Goal: Information Seeking & Learning: Learn about a topic

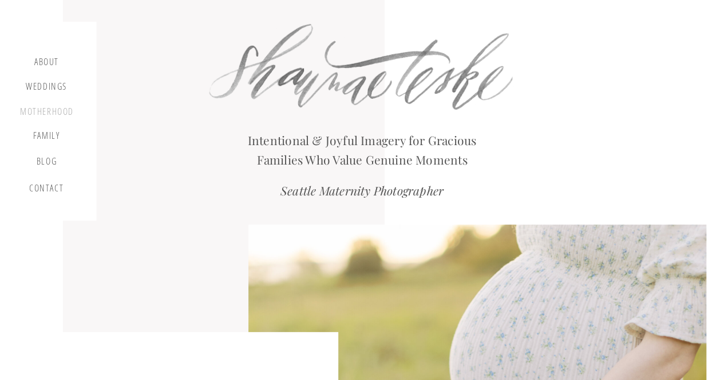
click at [45, 118] on div "motherhood" at bounding box center [47, 112] width 54 height 13
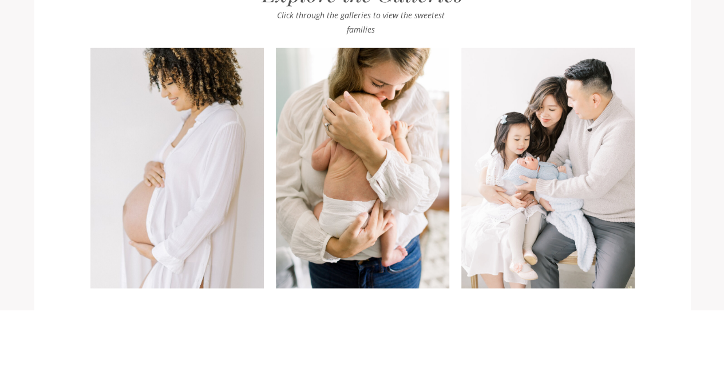
scroll to position [1133, 0]
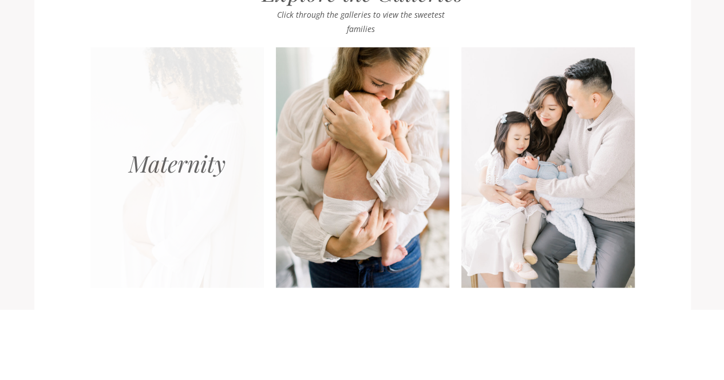
click at [184, 228] on div at bounding box center [176, 167] width 173 height 241
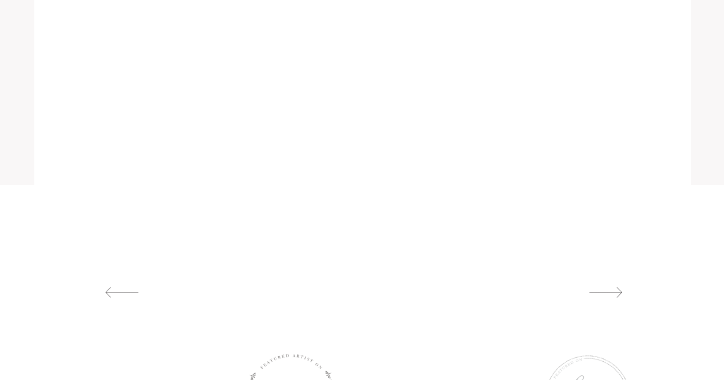
scroll to position [1234, 0]
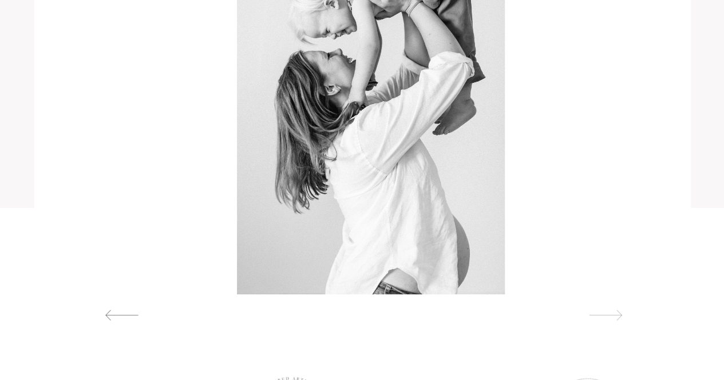
click at [590, 312] on div at bounding box center [605, 315] width 53 height 12
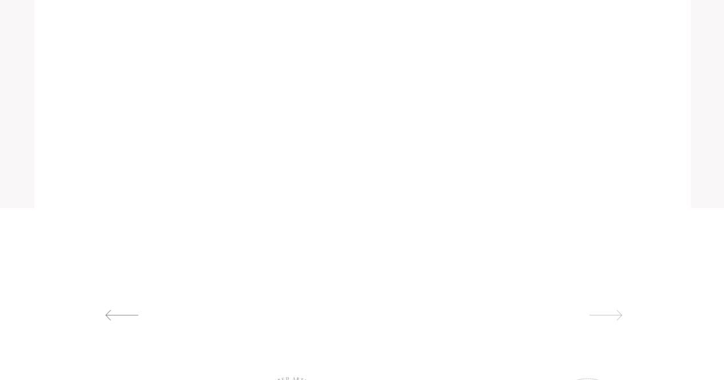
click at [590, 312] on div at bounding box center [605, 315] width 53 height 12
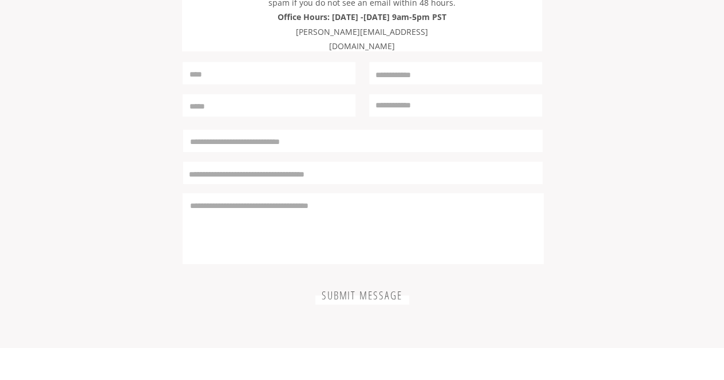
scroll to position [3478, 0]
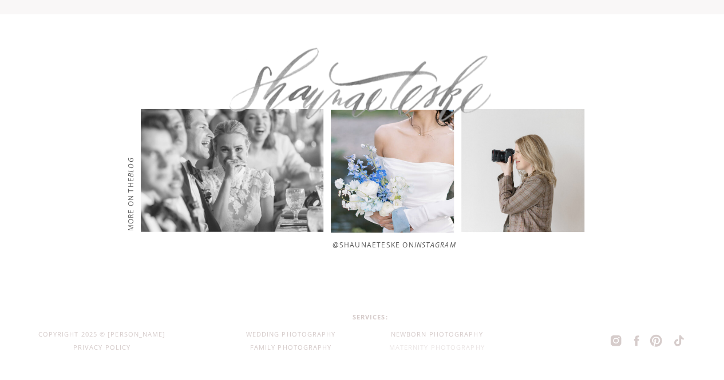
click at [436, 347] on div "Maternity Photography" at bounding box center [436, 348] width 133 height 13
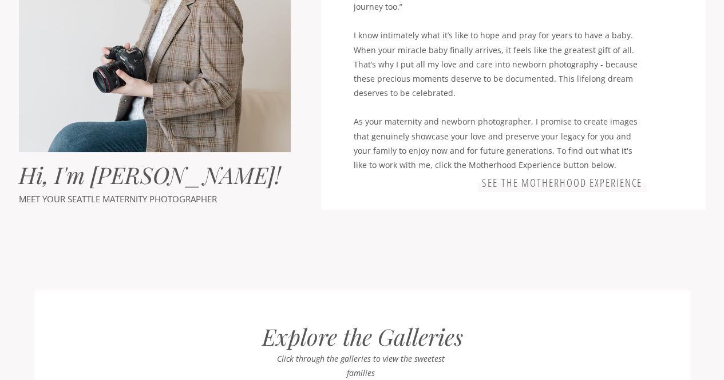
scroll to position [789, 0]
click at [606, 176] on h3 "See the motherhood experience" at bounding box center [562, 183] width 164 height 14
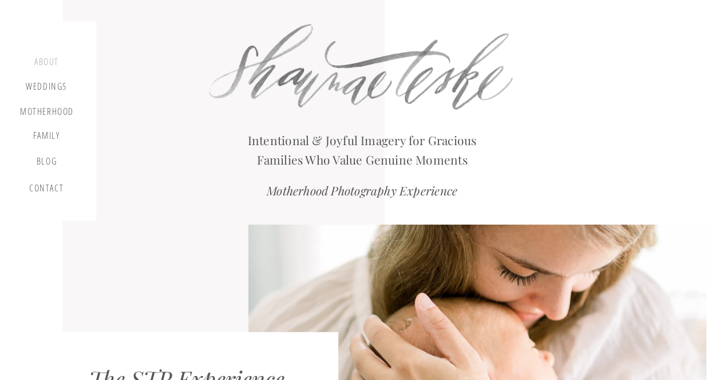
click at [44, 58] on div "about" at bounding box center [47, 64] width 34 height 14
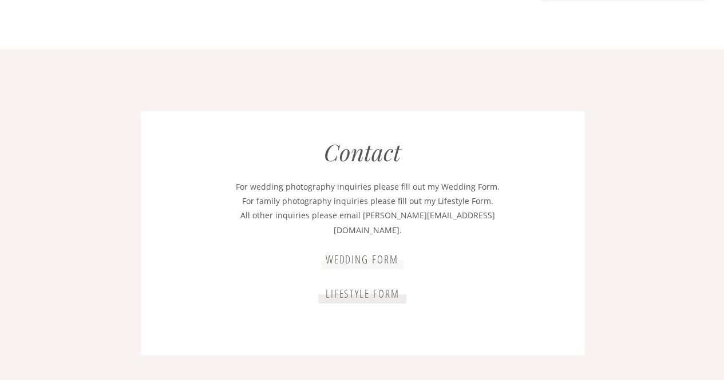
scroll to position [2328, 0]
